Goal: Task Accomplishment & Management: Manage account settings

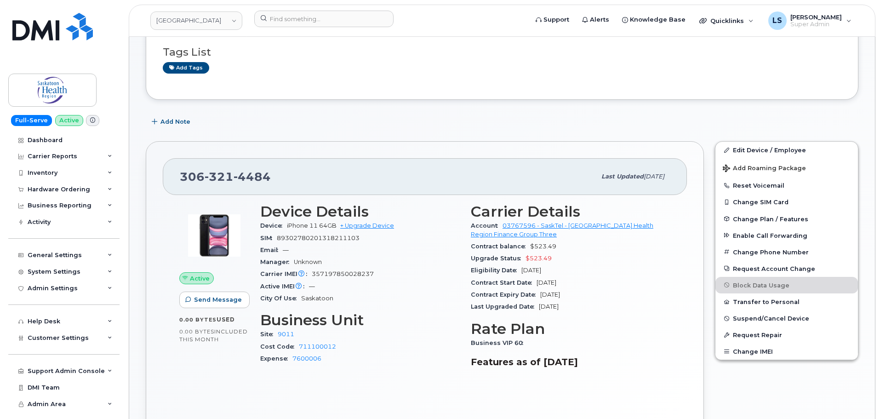
scroll to position [92, 0]
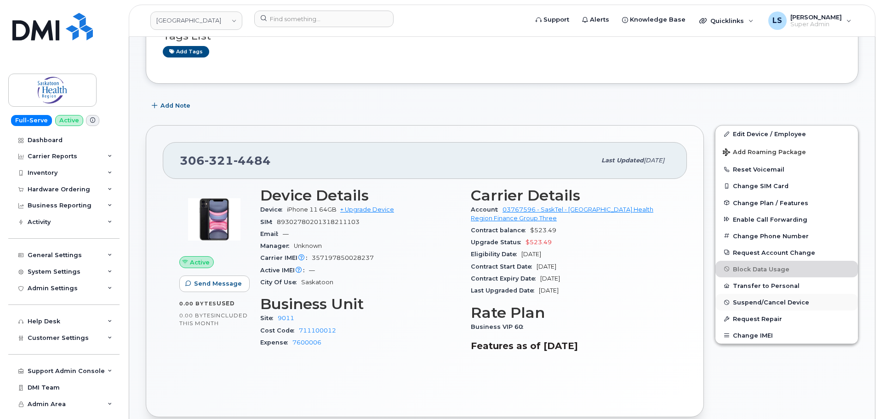
click at [747, 304] on span "Suspend/Cancel Device" at bounding box center [771, 302] width 76 height 7
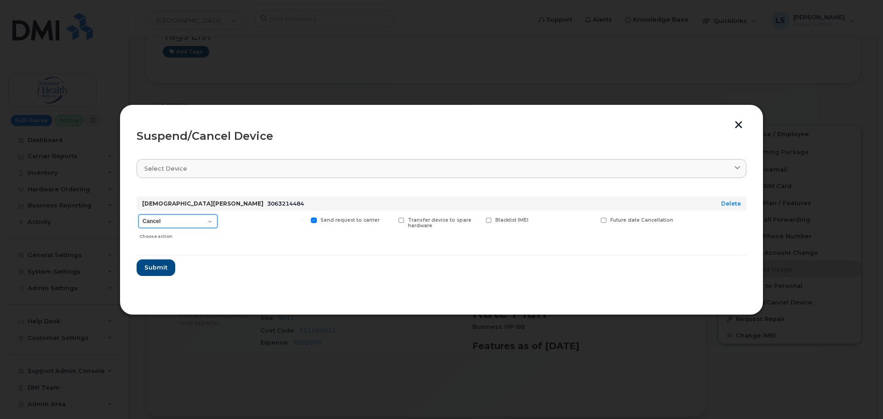
click at [194, 228] on select "Cancel Suspend - Reduced Rate Suspend - Full Rate Suspend - Lost Device/Stolen …" at bounding box center [177, 221] width 79 height 14
select select "[object Object]"
click at [138, 214] on select "Cancel Suspend - Reduced Rate Suspend - Full Rate Suspend - Lost Device/Stolen …" at bounding box center [177, 221] width 79 height 14
drag, startPoint x: 157, startPoint y: 268, endPoint x: 204, endPoint y: 283, distance: 48.6
click at [158, 268] on span "Submit" at bounding box center [155, 267] width 23 height 9
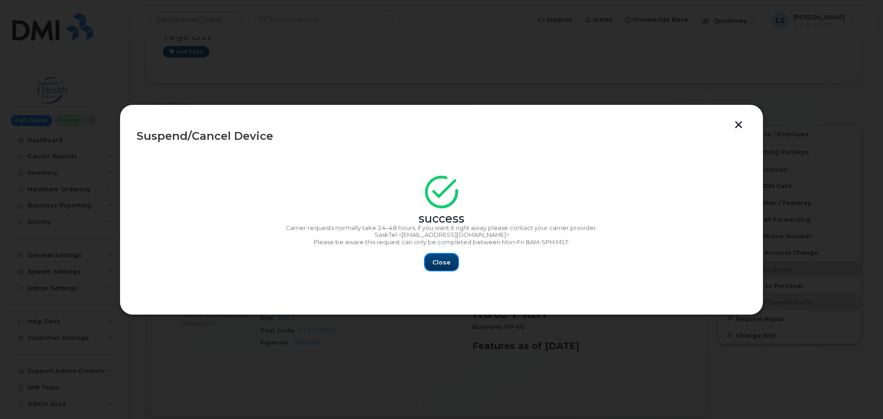
drag, startPoint x: 444, startPoint y: 267, endPoint x: 373, endPoint y: 260, distance: 71.5
click at [443, 266] on span "Close" at bounding box center [441, 262] width 18 height 9
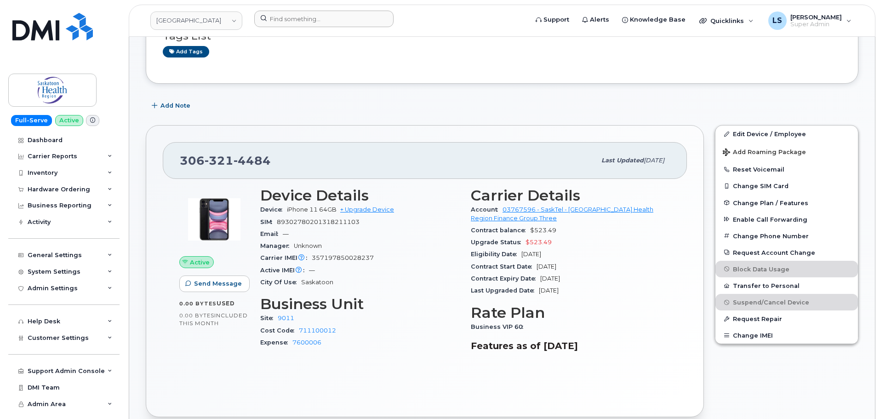
drag, startPoint x: 349, startPoint y: 27, endPoint x: 347, endPoint y: 20, distance: 7.3
click at [348, 23] on div at bounding box center [388, 21] width 282 height 20
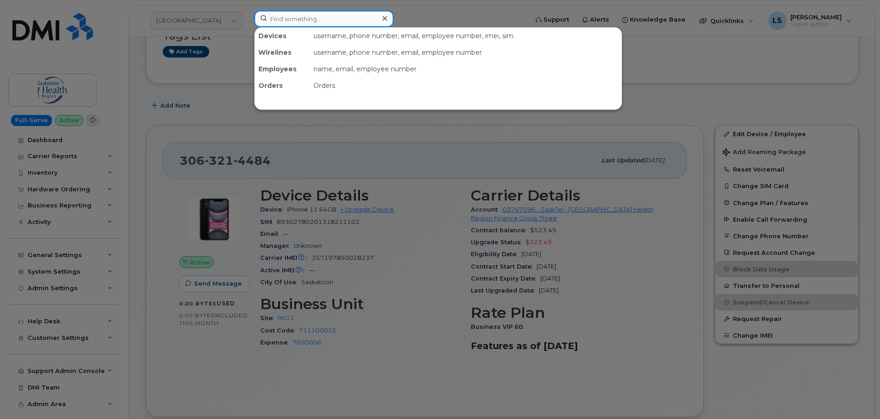
click at [347, 19] on input at bounding box center [323, 19] width 139 height 17
paste input "300281"
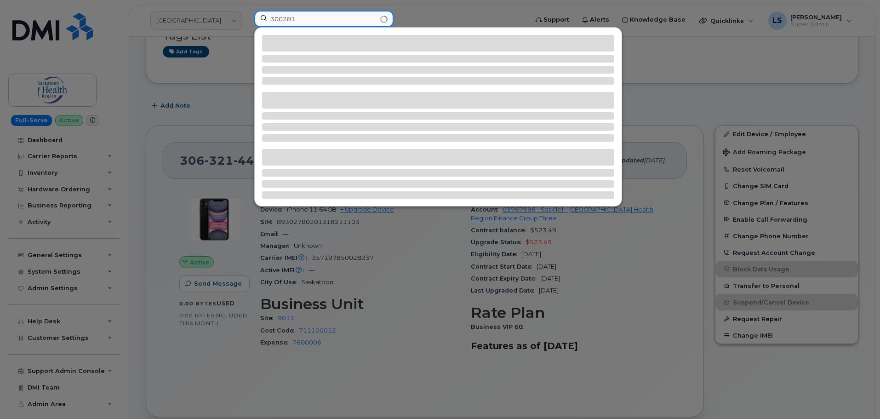
type input "300281"
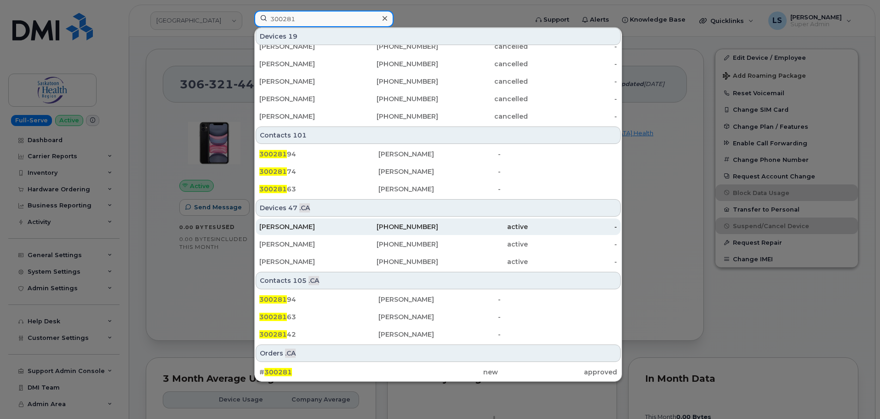
scroll to position [276, 0]
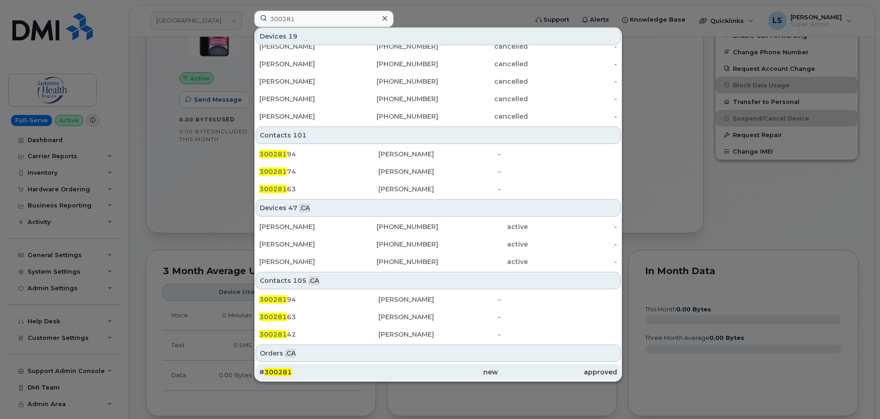
click at [286, 370] on span "300281" at bounding box center [278, 372] width 28 height 8
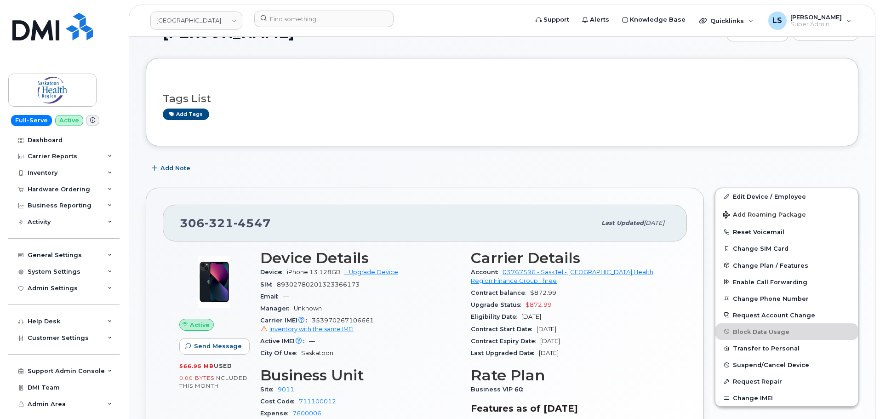
scroll to position [46, 0]
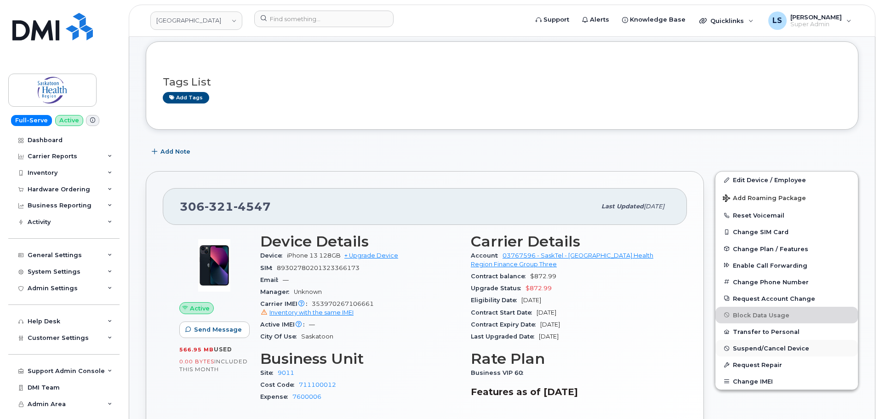
click at [744, 349] on span "Suspend/Cancel Device" at bounding box center [771, 348] width 76 height 7
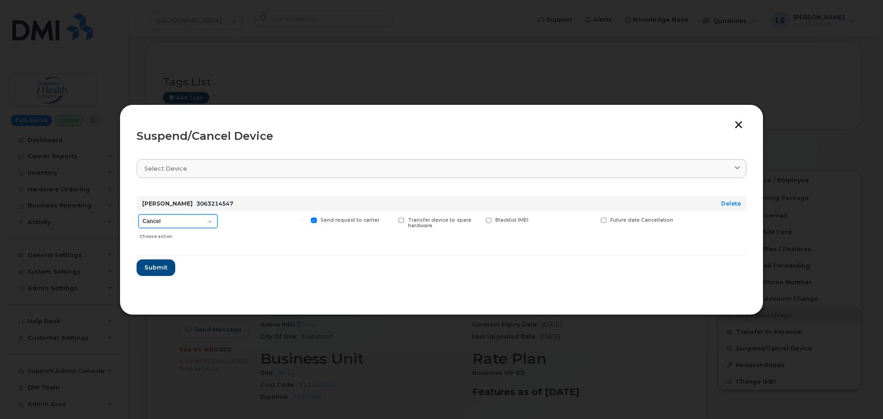
click at [214, 221] on select "Cancel Suspend - Reduced Rate Suspend - Full Rate Suspend - Lost Device/Stolen …" at bounding box center [177, 221] width 79 height 14
click at [220, 330] on div at bounding box center [441, 209] width 883 height 419
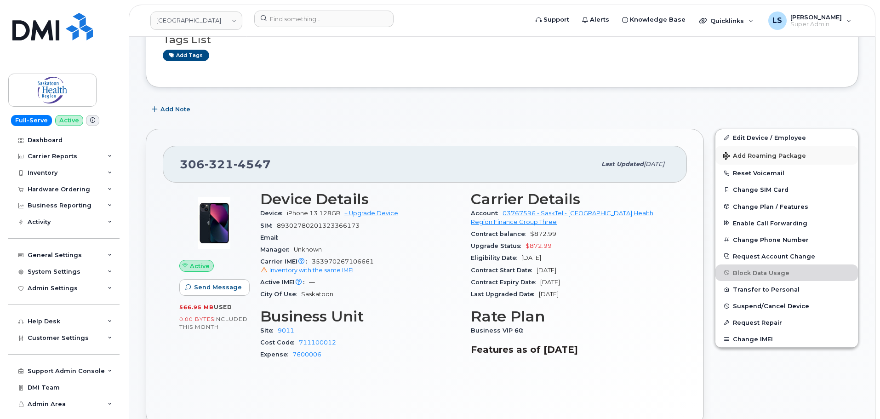
scroll to position [92, 0]
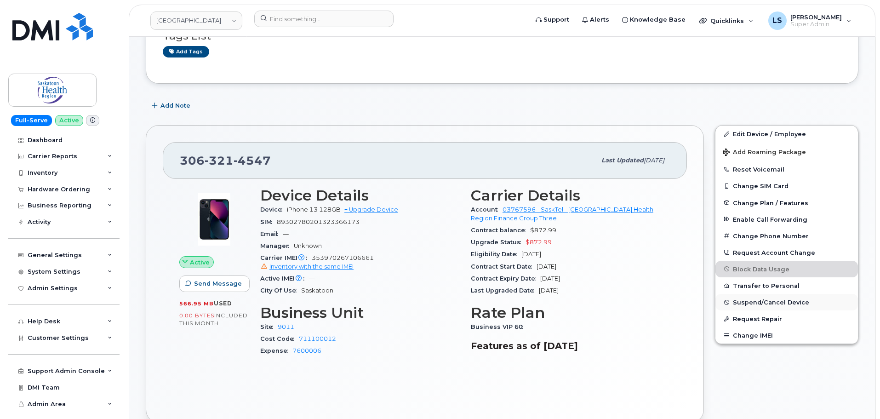
click at [740, 297] on button "Suspend/Cancel Device" at bounding box center [786, 302] width 143 height 17
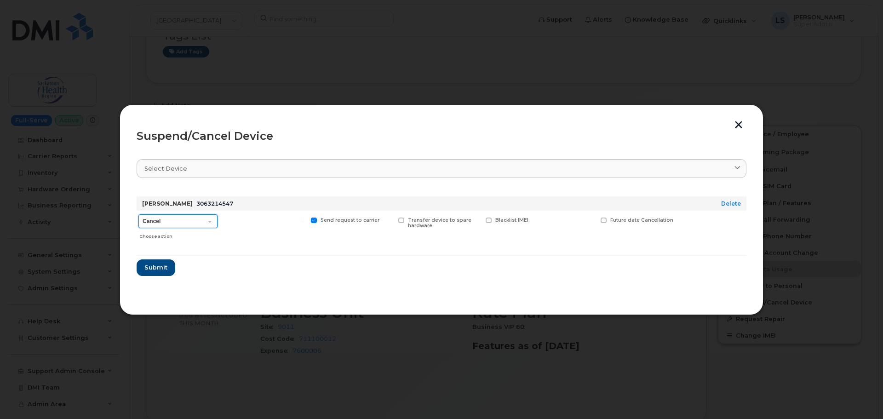
click at [215, 216] on select "Cancel Suspend - Reduced Rate Suspend - Full Rate Suspend - Lost Device/Stolen …" at bounding box center [177, 221] width 79 height 14
click at [138, 214] on select "Cancel Suspend - Reduced Rate Suspend - Full Rate Suspend - Lost Device/Stolen …" at bounding box center [177, 221] width 79 height 14
click at [194, 229] on div "Choose action" at bounding box center [178, 234] width 78 height 11
click at [186, 223] on select "Cancel Suspend - Reduced Rate Suspend - Full Rate Suspend - Lost Device/Stolen …" at bounding box center [177, 221] width 79 height 14
click at [138, 214] on select "Cancel Suspend - Reduced Rate Suspend - Full Rate Suspend - Lost Device/Stolen …" at bounding box center [177, 221] width 79 height 14
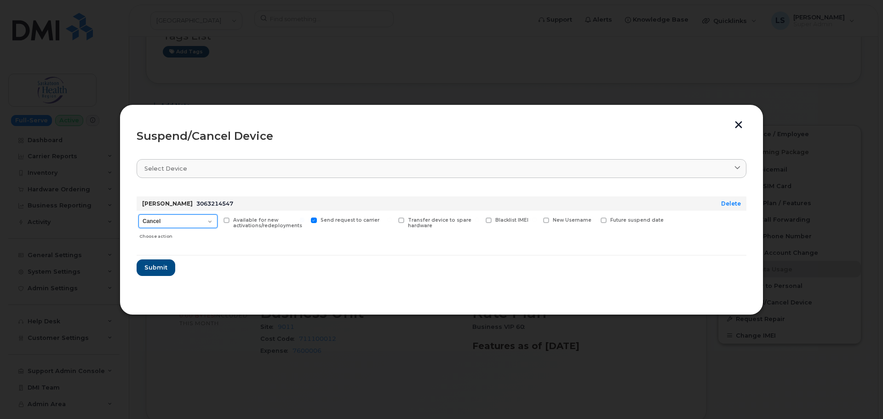
click at [177, 217] on select "Cancel Suspend - Reduced Rate Suspend - Full Rate Suspend - Lost Device/Stolen …" at bounding box center [177, 221] width 79 height 14
click at [138, 214] on select "Cancel Suspend - Reduced Rate Suspend - Full Rate Suspend - Lost Device/Stolen …" at bounding box center [177, 221] width 79 height 14
click at [206, 219] on select "Cancel Suspend - Reduced Rate Suspend - Full Rate Suspend - Lost Device/Stolen …" at bounding box center [177, 221] width 79 height 14
click at [138, 214] on select "Cancel Suspend - Reduced Rate Suspend - Full Rate Suspend - Lost Device/Stolen …" at bounding box center [177, 221] width 79 height 14
click at [211, 267] on form "[PERSON_NAME] 3063214547 Delete Cancel Suspend - Reduced Rate Suspend - Full Ra…" at bounding box center [442, 232] width 610 height 87
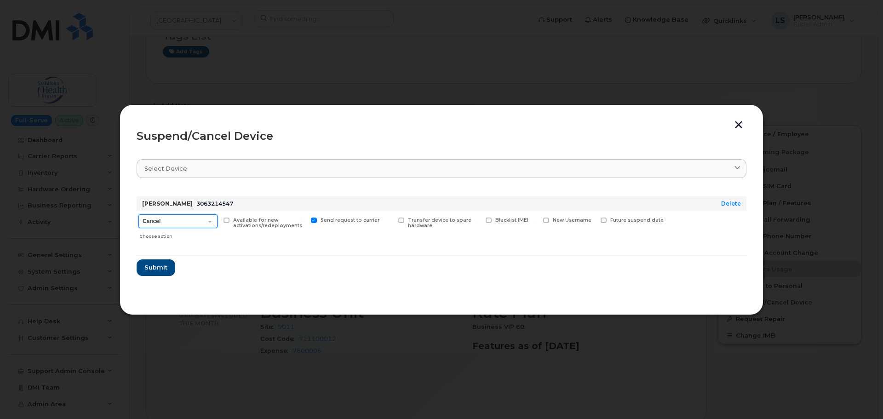
click at [198, 227] on select "Cancel Suspend - Reduced Rate Suspend - Full Rate Suspend - Lost Device/Stolen …" at bounding box center [177, 221] width 79 height 14
click at [325, 242] on div "Send request to carrier" at bounding box center [351, 227] width 85 height 33
click at [170, 211] on div "Cancel Suspend - Reduced Rate Suspend - Full Rate Suspend - Lost Device/Stolen …" at bounding box center [178, 227] width 83 height 33
click at [169, 213] on div "Cancel Suspend - Reduced Rate Suspend - Full Rate Suspend - Lost Device/Stolen …" at bounding box center [178, 227] width 83 height 33
click at [170, 216] on select "Cancel Suspend - Reduced Rate Suspend - Full Rate Suspend - Lost Device/Stolen …" at bounding box center [177, 221] width 79 height 14
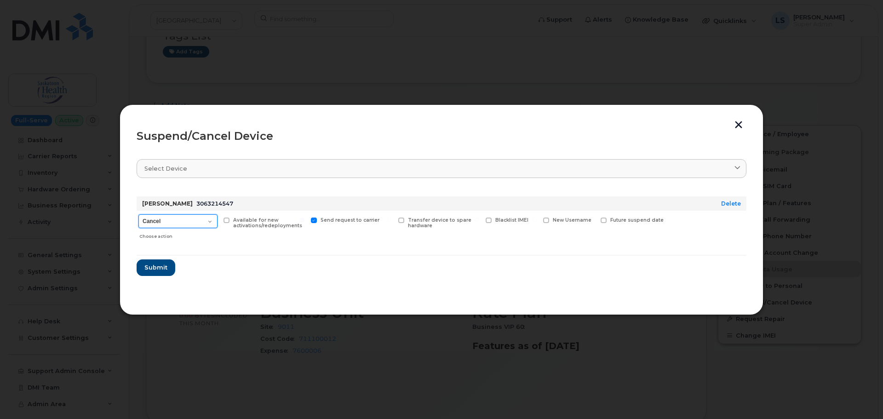
select select "[object Object]"
click at [138, 214] on select "Cancel Suspend - Reduced Rate Suspend - Full Rate Suspend - Lost Device/Stolen …" at bounding box center [177, 221] width 79 height 14
click at [157, 274] on button "Submit" at bounding box center [156, 267] width 38 height 17
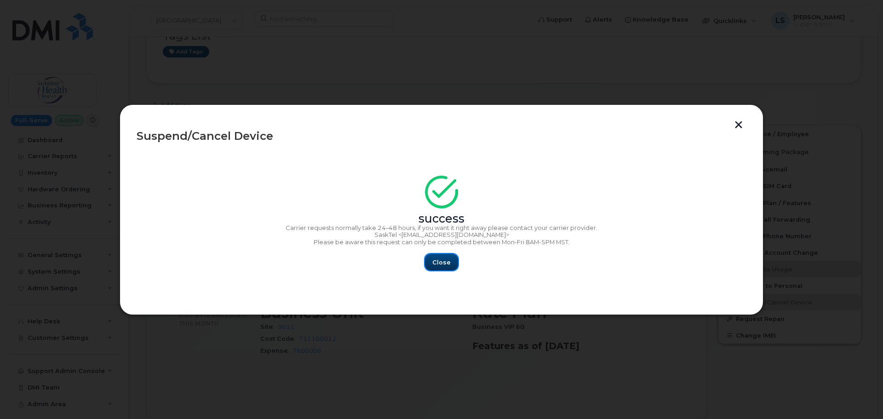
click at [432, 263] on button "Close" at bounding box center [441, 262] width 33 height 17
